Goal: Task Accomplishment & Management: Complete application form

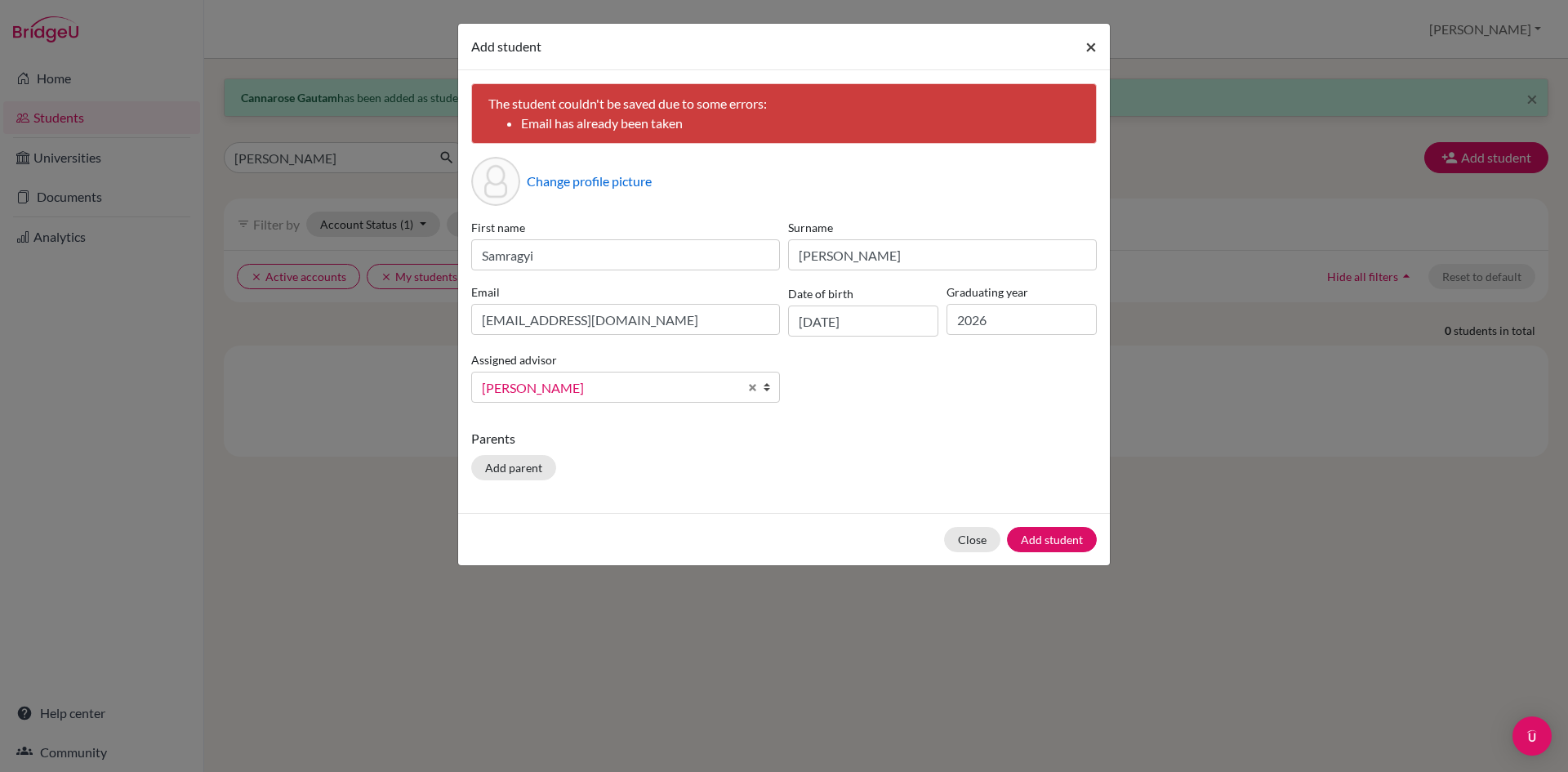
click at [1099, 46] on button "×" at bounding box center [1091, 47] width 38 height 46
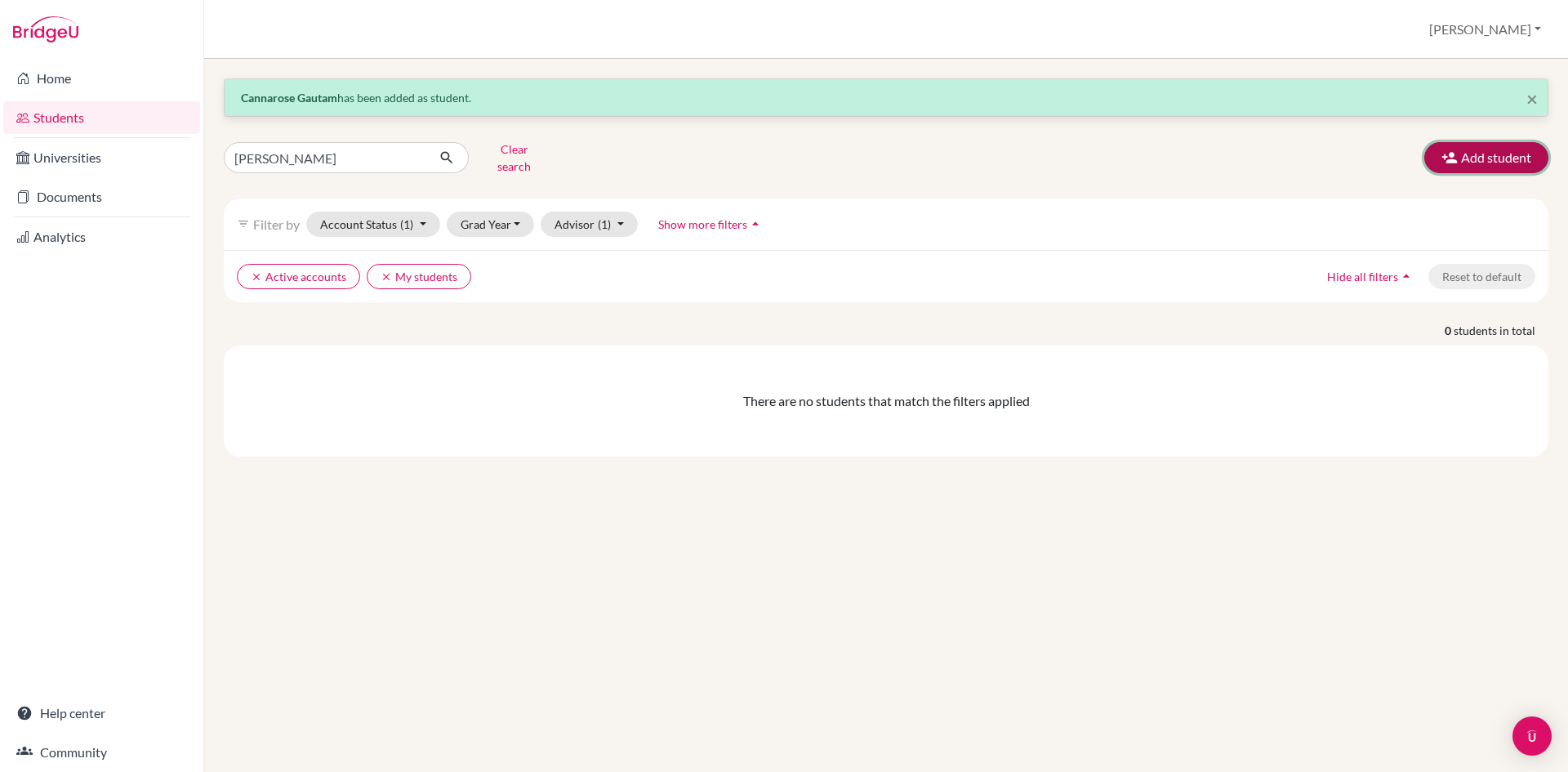
click at [1497, 143] on button "Add student" at bounding box center [1486, 158] width 125 height 31
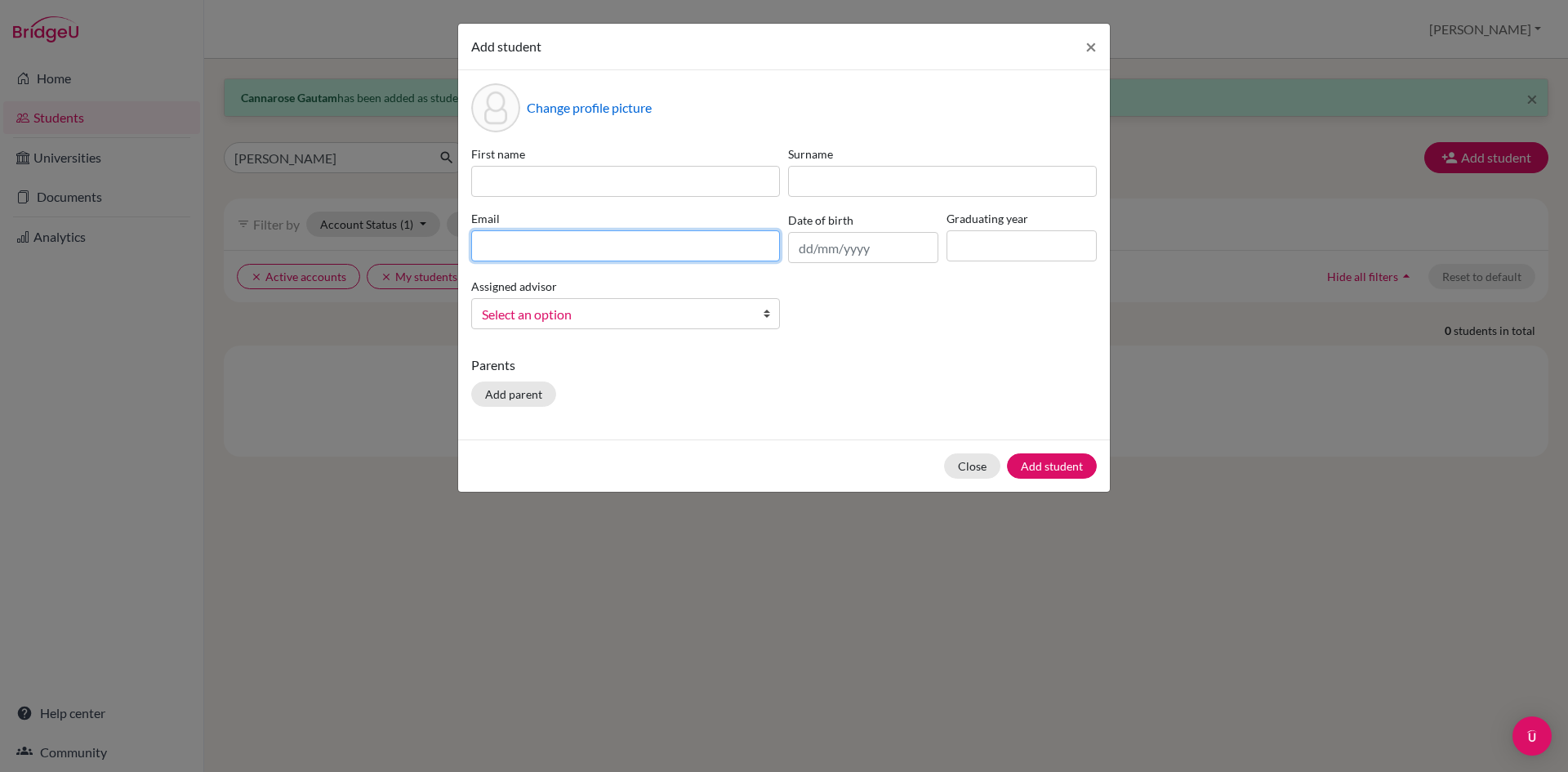
paste input "[EMAIL_ADDRESS][DOMAIN_NAME]"
type input "[EMAIL_ADDRESS][DOMAIN_NAME]"
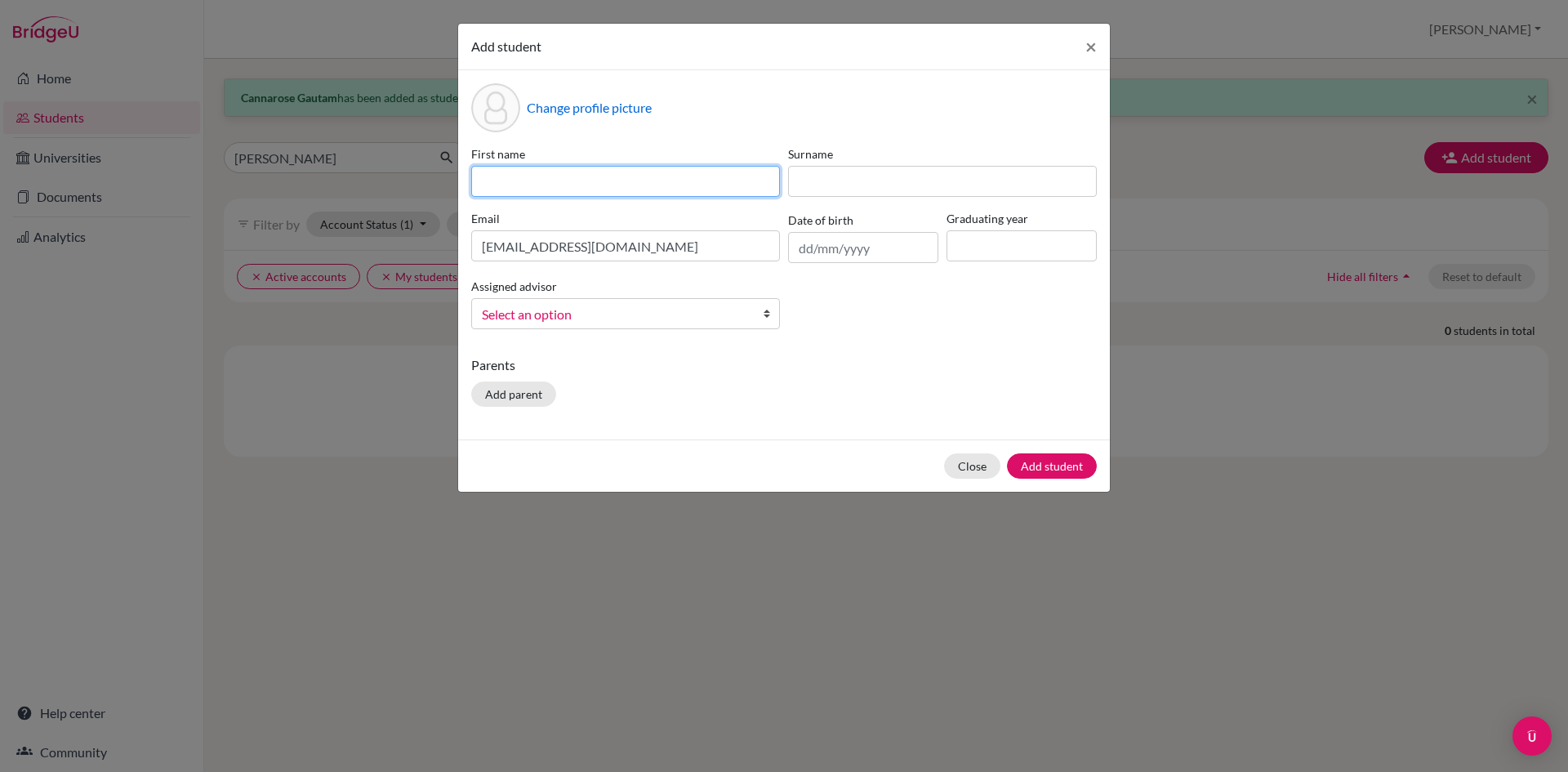
click at [555, 186] on input at bounding box center [626, 181] width 309 height 31
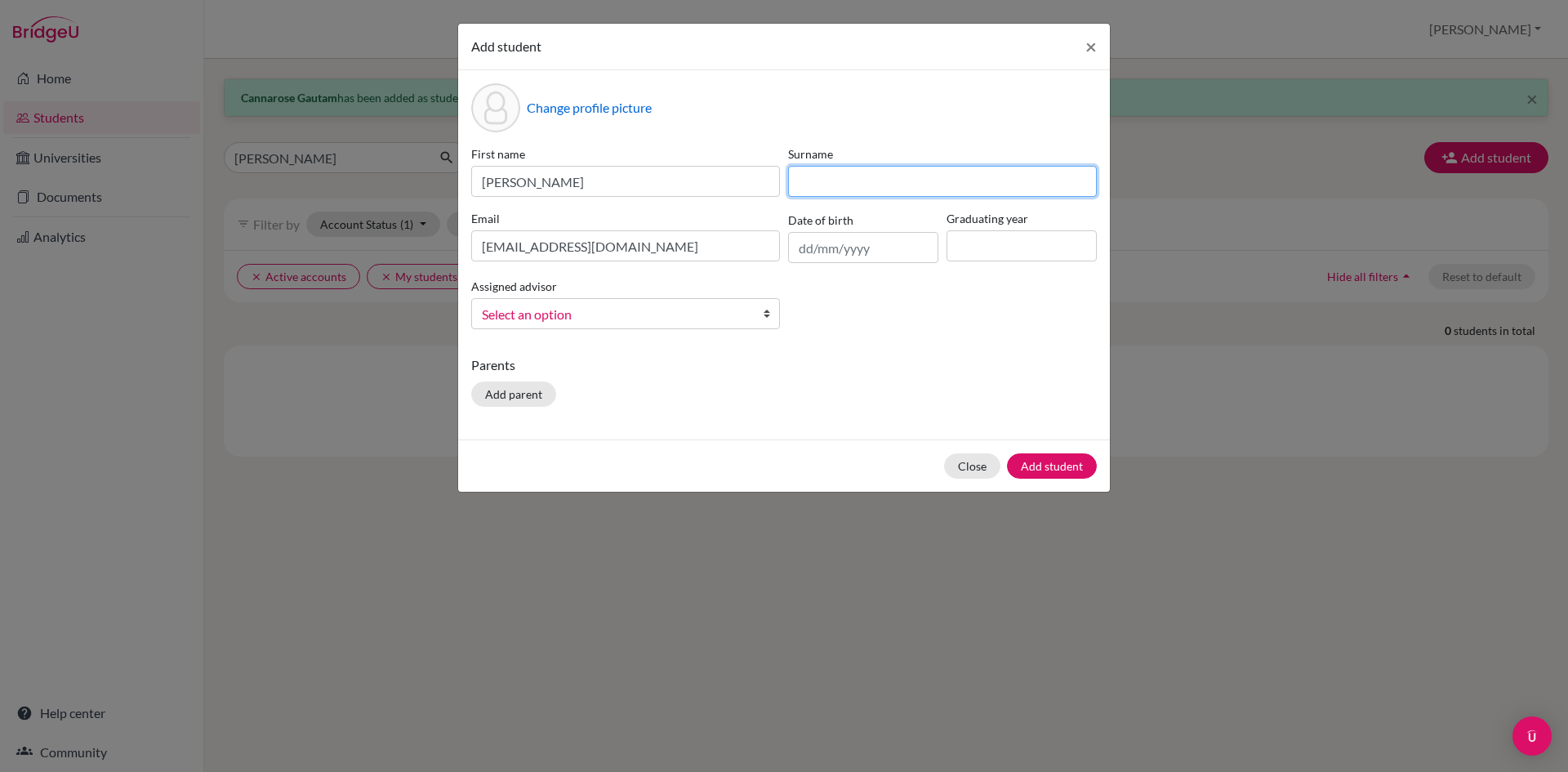
click at [842, 185] on input at bounding box center [942, 181] width 309 height 31
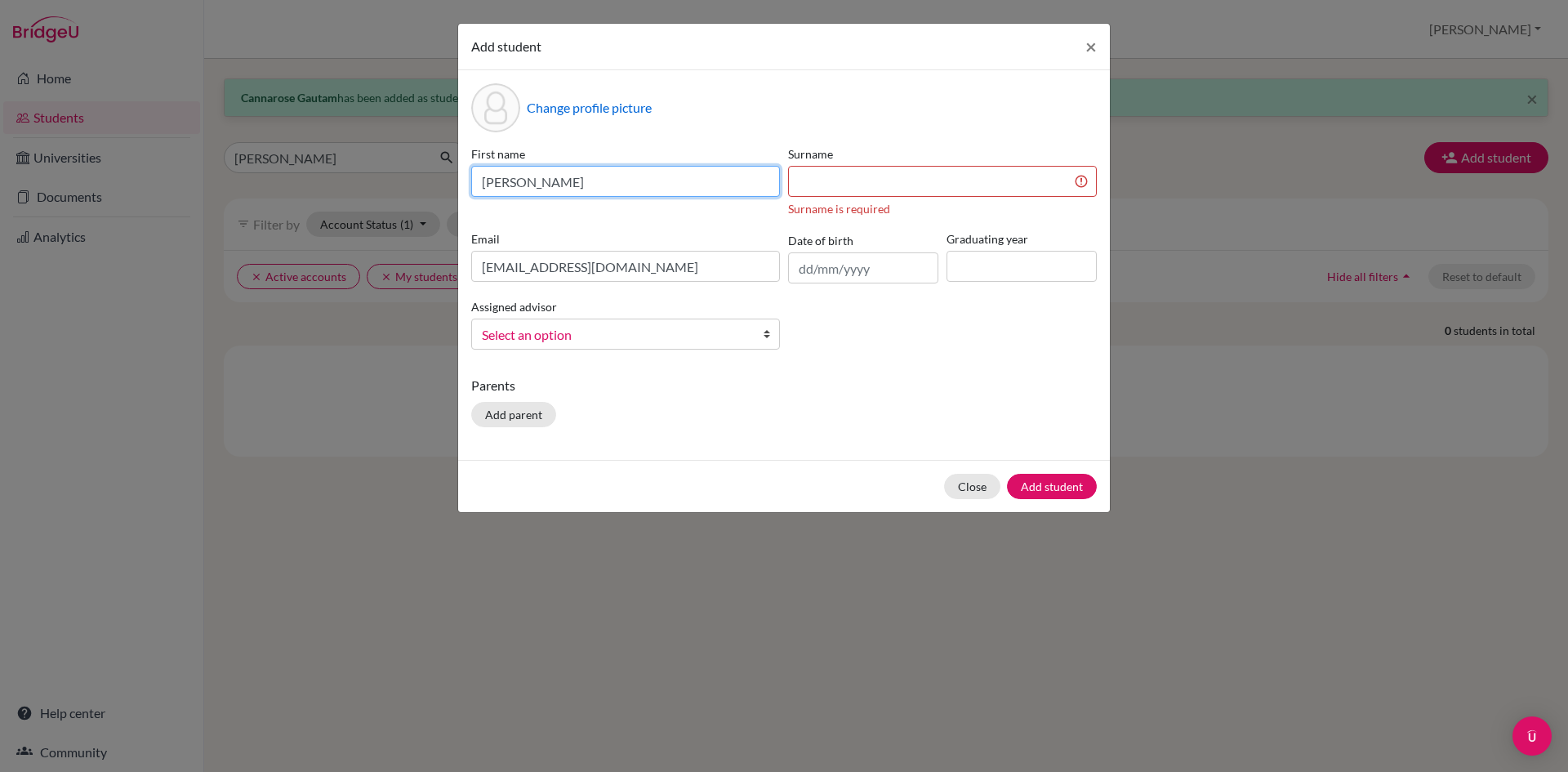
drag, startPoint x: 585, startPoint y: 185, endPoint x: 525, endPoint y: 181, distance: 60.1
click at [525, 181] on input "[PERSON_NAME]" at bounding box center [626, 181] width 309 height 31
type input "[PERSON_NAME]"
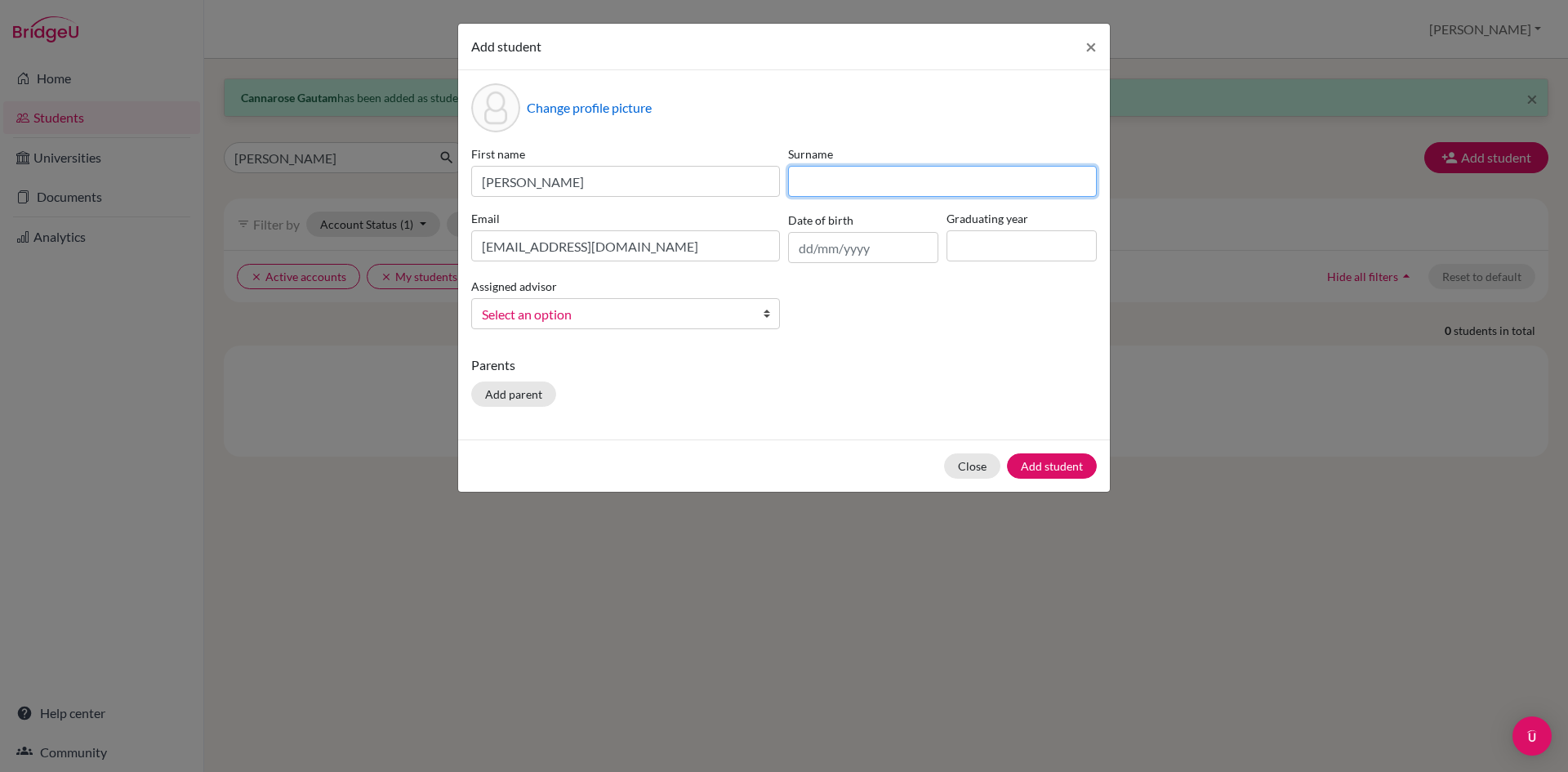
click at [833, 190] on input at bounding box center [942, 181] width 309 height 31
paste input "[PERSON_NAME]"
type input "[PERSON_NAME]"
click at [810, 251] on input "text" at bounding box center [864, 247] width 150 height 31
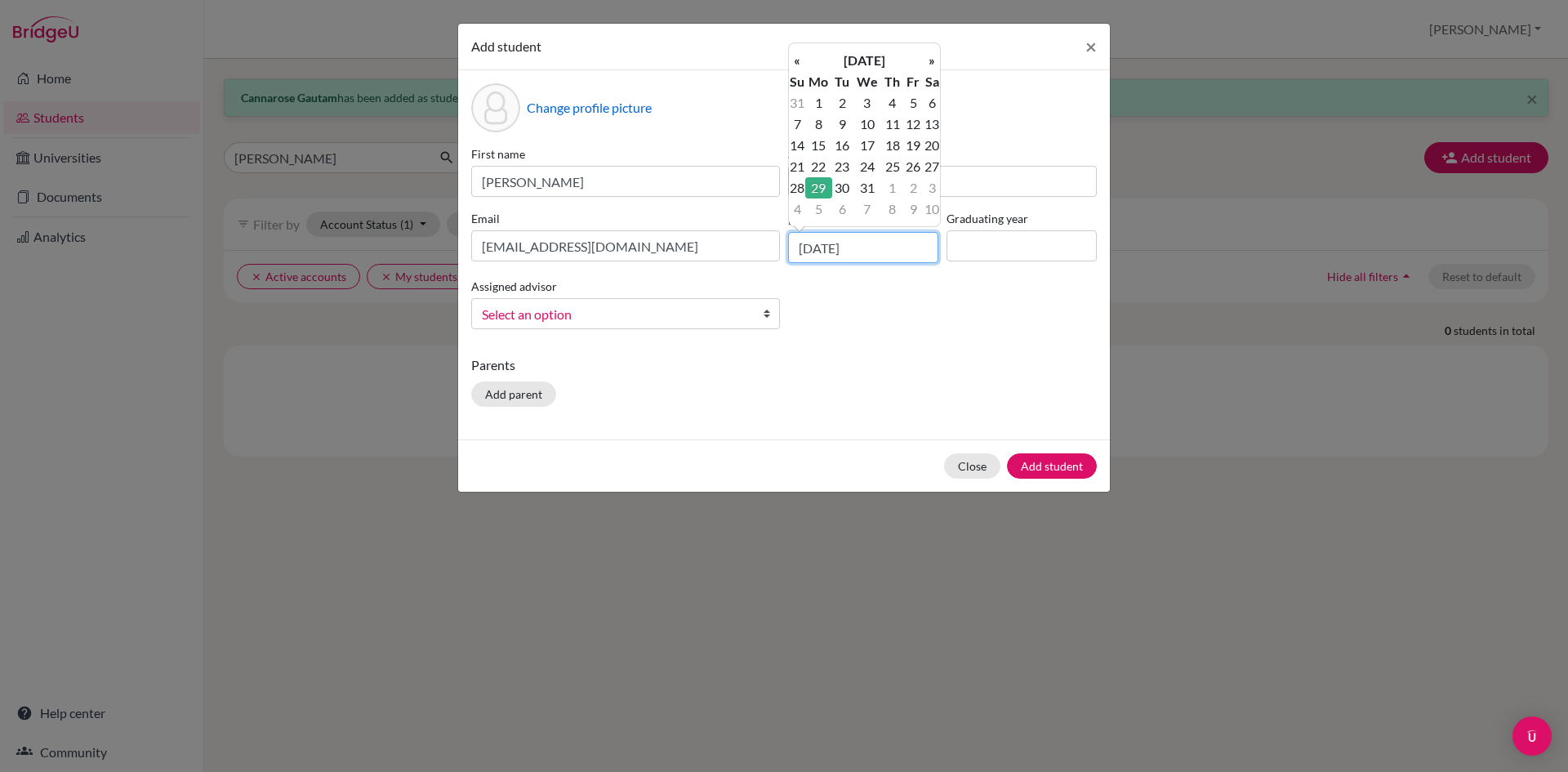
type input "[DATE]"
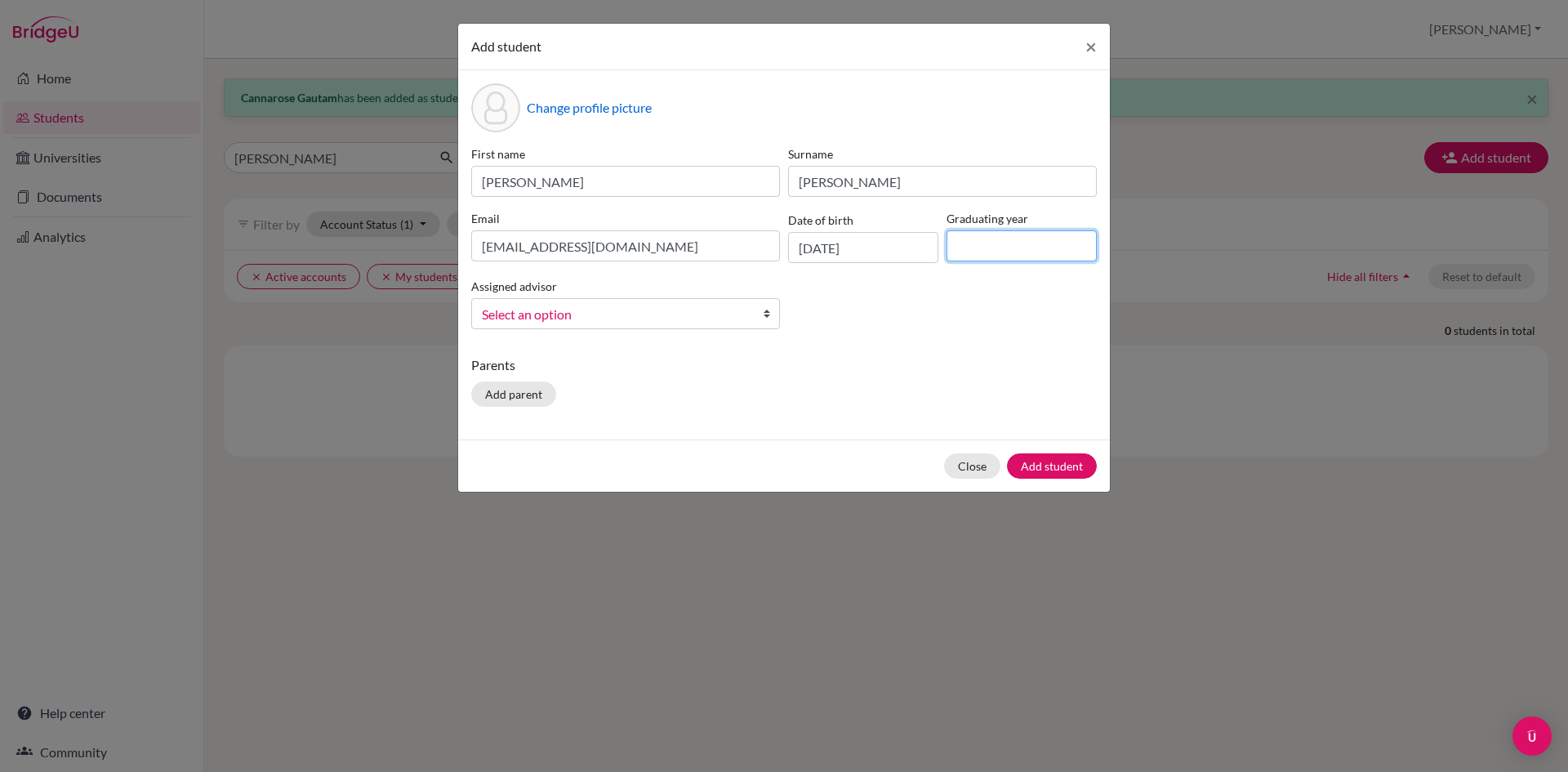
click at [1036, 249] on input at bounding box center [1022, 246] width 150 height 31
type input "2025"
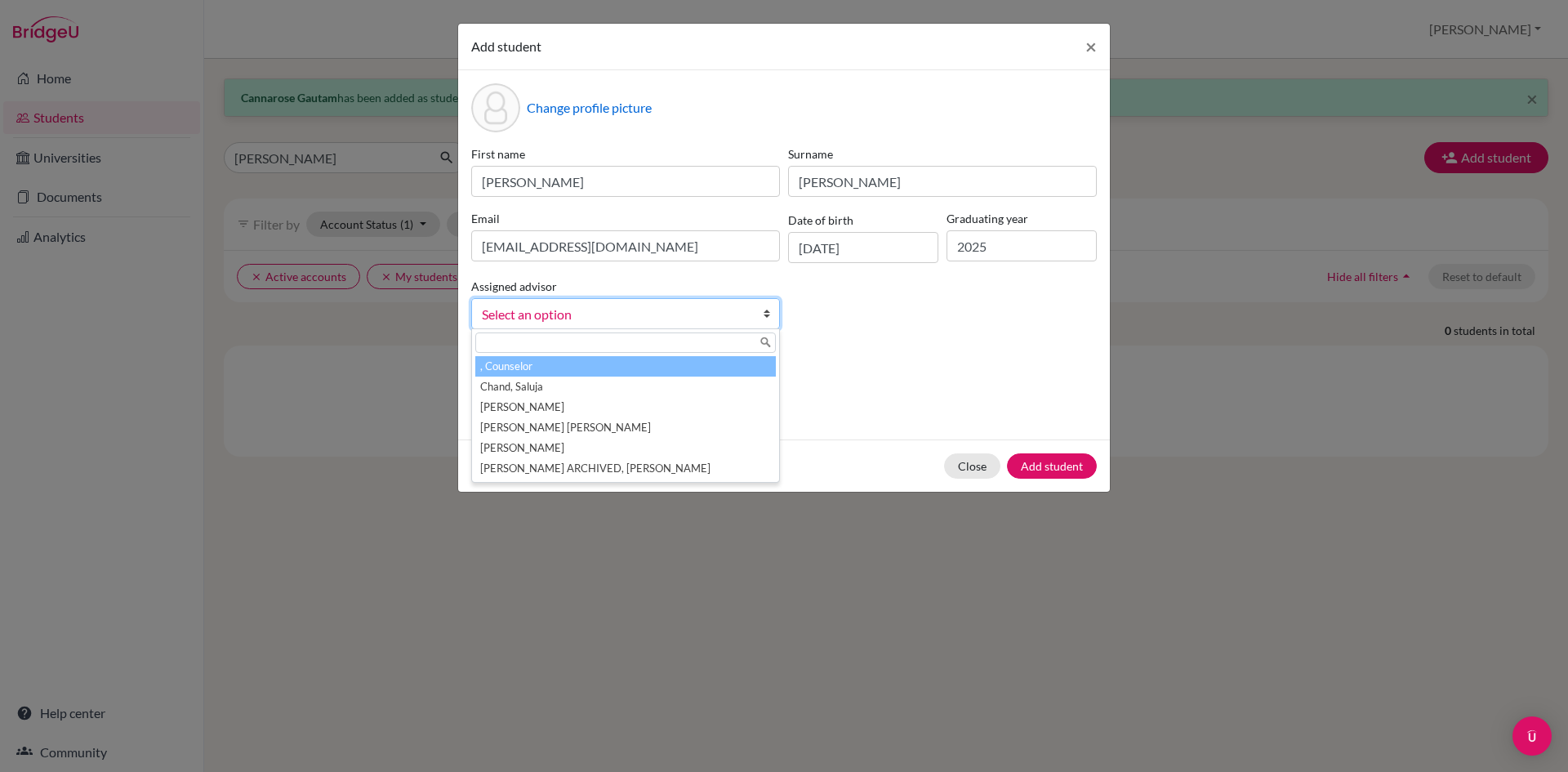
click at [706, 307] on span "Select an option" at bounding box center [615, 314] width 267 height 21
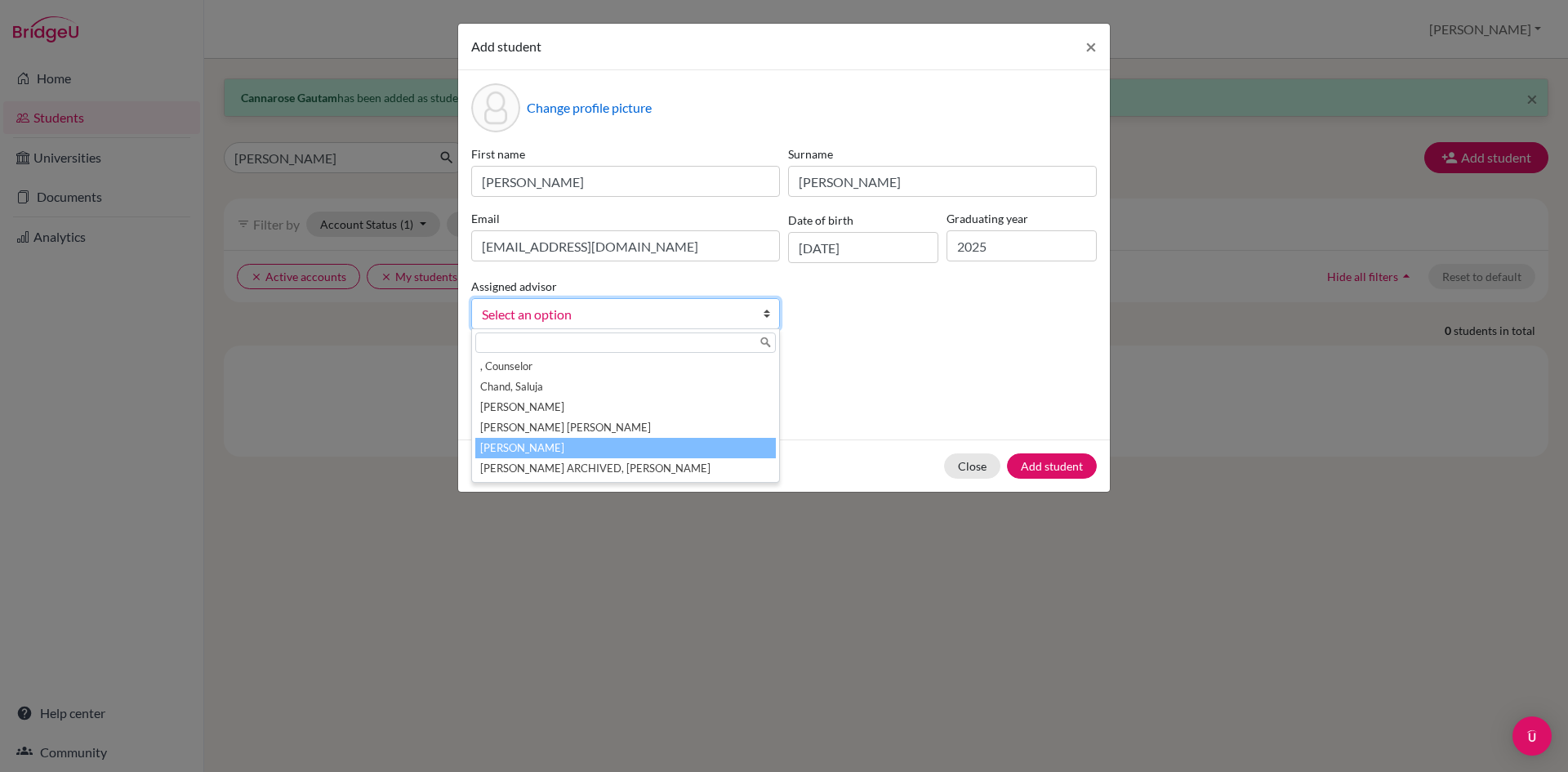
click at [532, 444] on li "[PERSON_NAME]" at bounding box center [626, 448] width 300 height 20
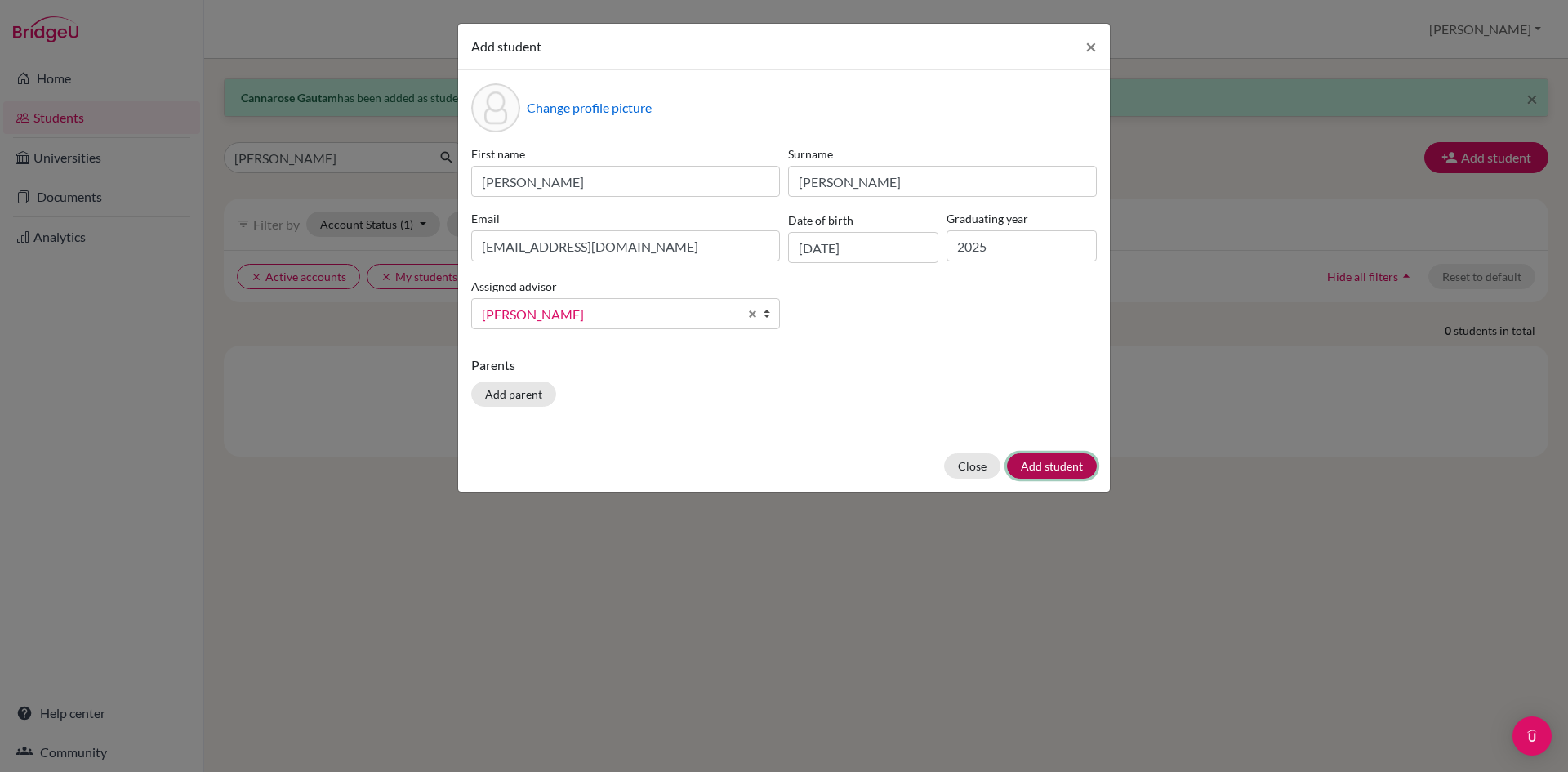
click at [1062, 464] on button "Add student" at bounding box center [1052, 466] width 90 height 26
